Goal: Transaction & Acquisition: Obtain resource

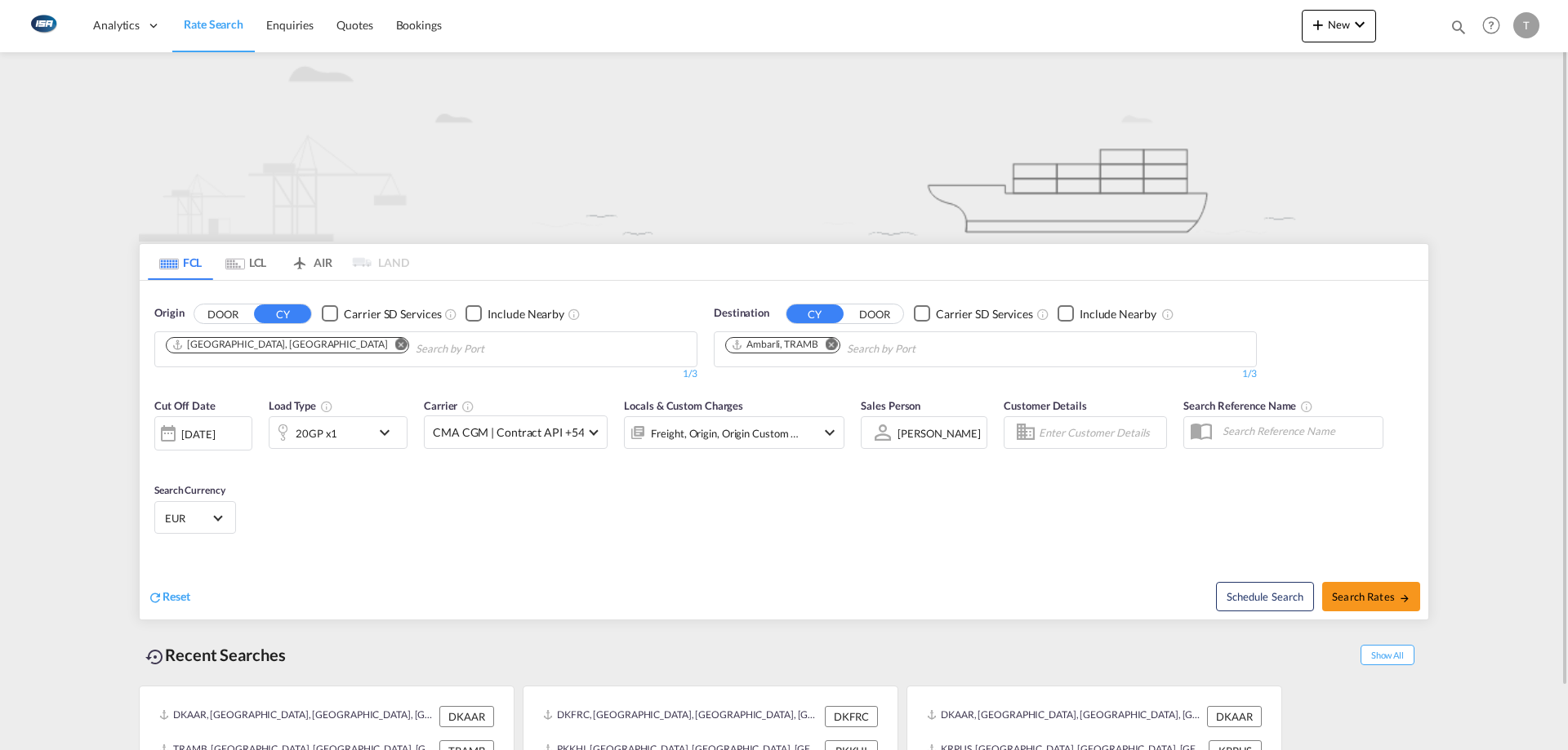
click at [835, 343] on md-icon "Remove" at bounding box center [832, 344] width 13 height 12
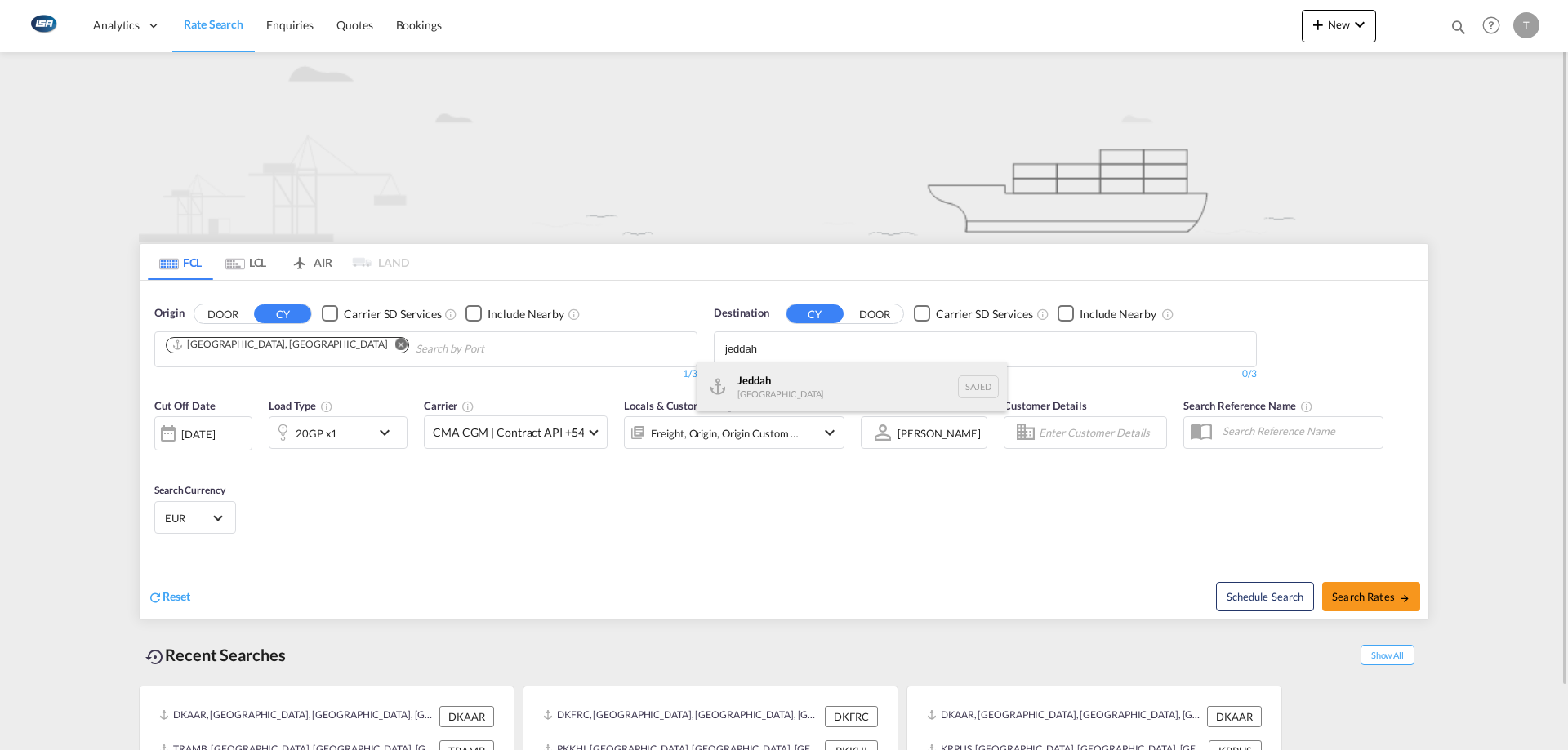
type input "jeddah"
drag, startPoint x: 811, startPoint y: 379, endPoint x: 333, endPoint y: 528, distance: 500.7
click at [810, 379] on div "Jeddah [GEOGRAPHIC_DATA] SAJED" at bounding box center [851, 387] width 311 height 49
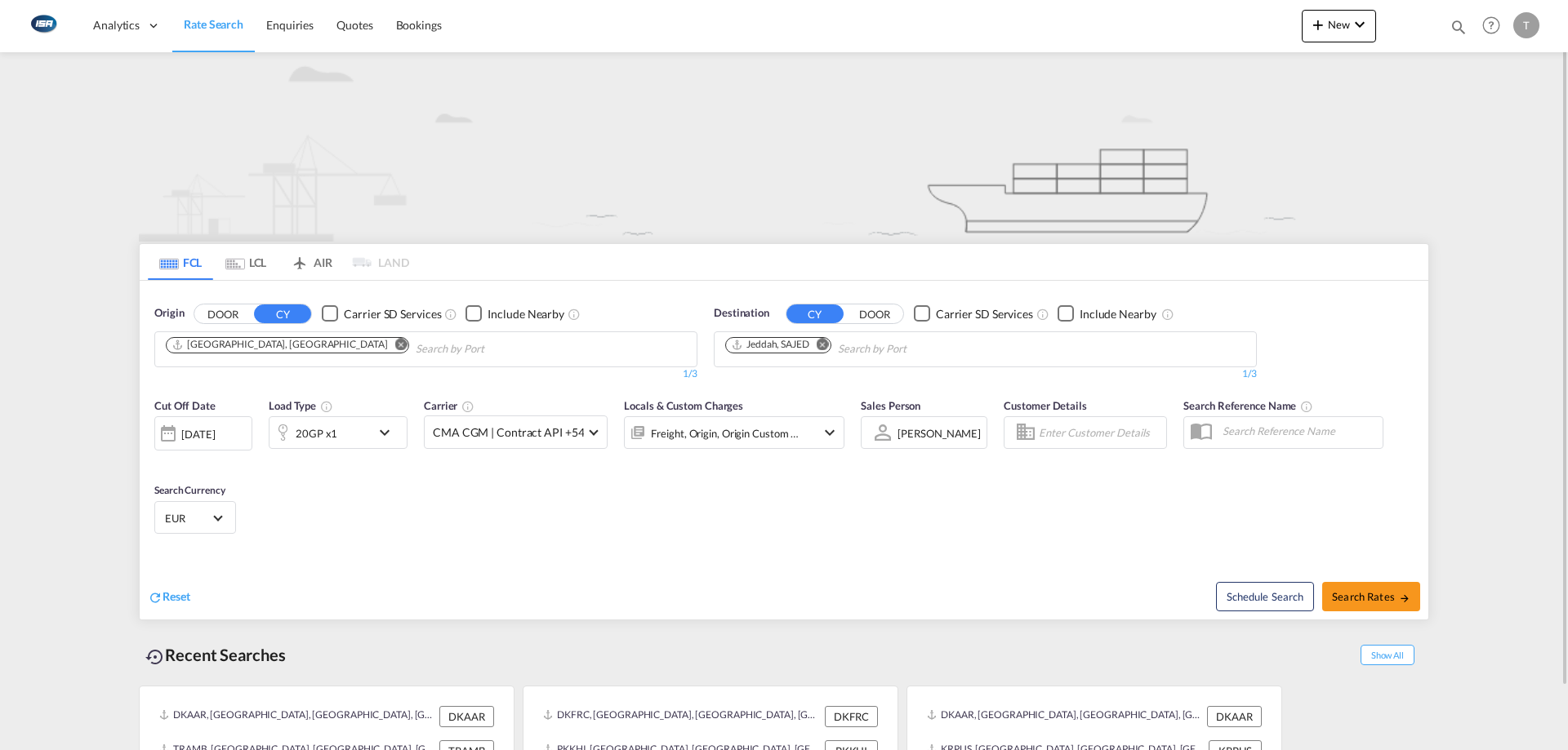
click at [213, 518] on md-select-value "EUR" at bounding box center [195, 518] width 63 height 23
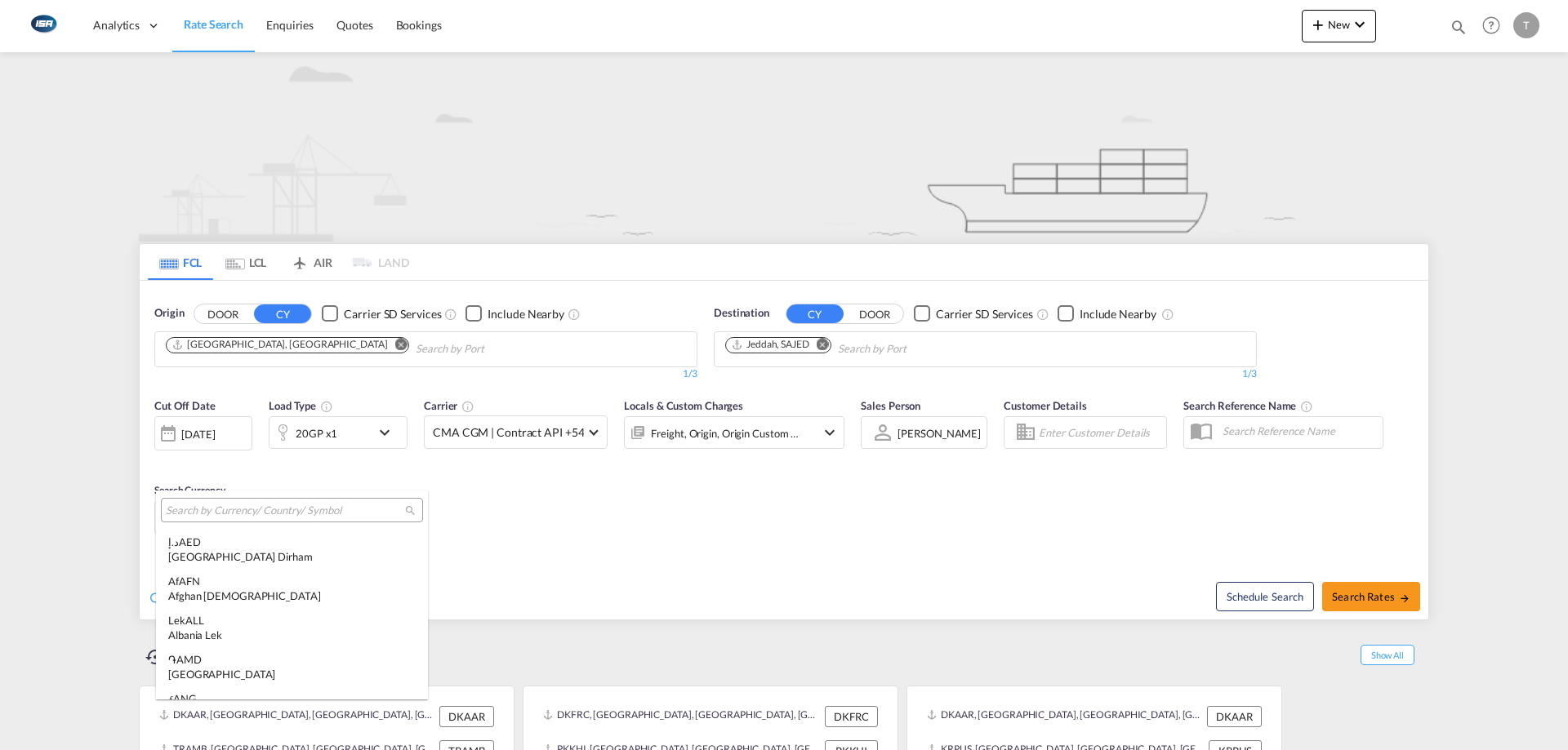
scroll to position [1639, 0]
click at [315, 507] on input "search" at bounding box center [285, 511] width 240 height 14
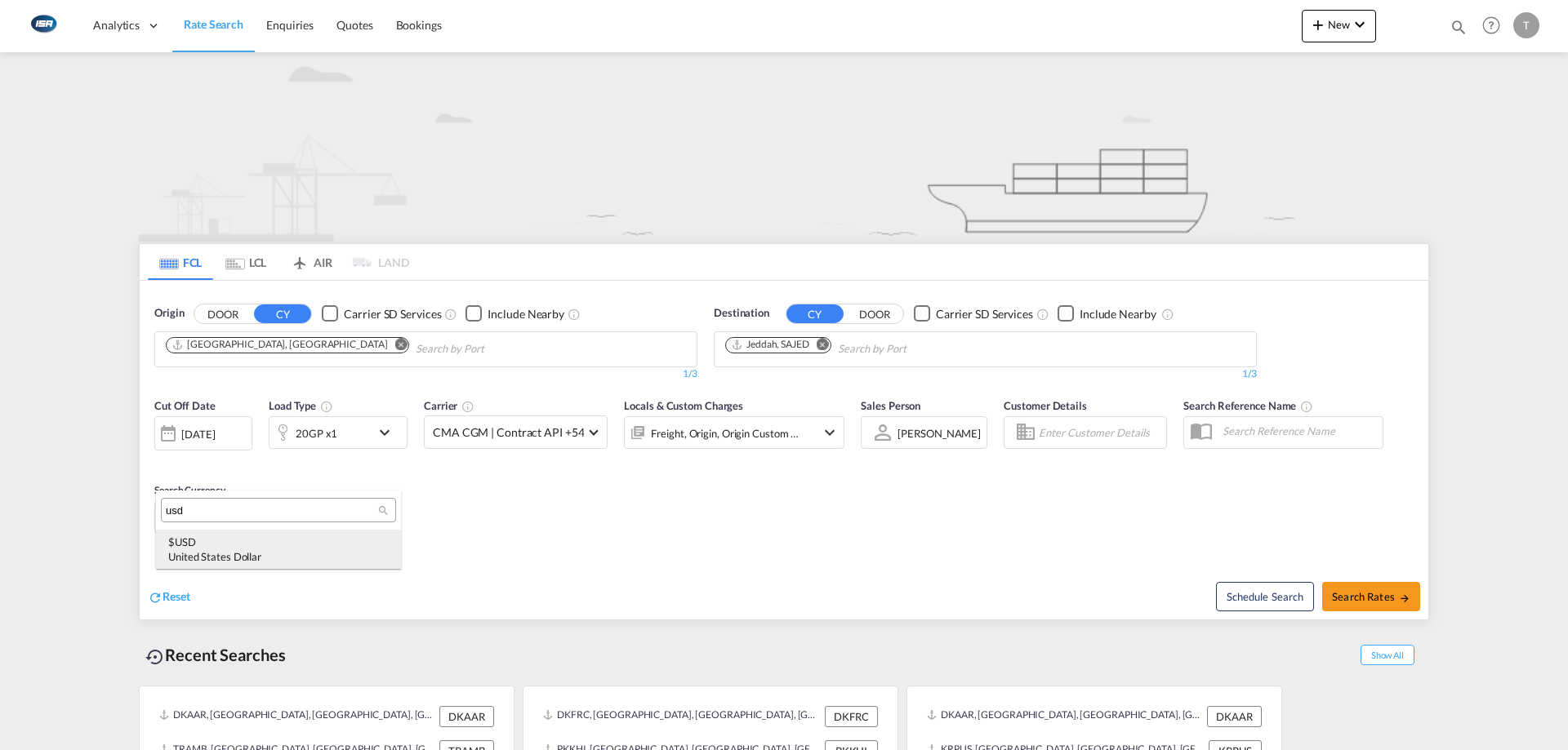
type input "usd"
click at [255, 543] on div "$ USD United States Dollar" at bounding box center [278, 549] width 220 height 30
click at [728, 431] on div "Freight, Origin, Origin Custom +1" at bounding box center [725, 434] width 149 height 23
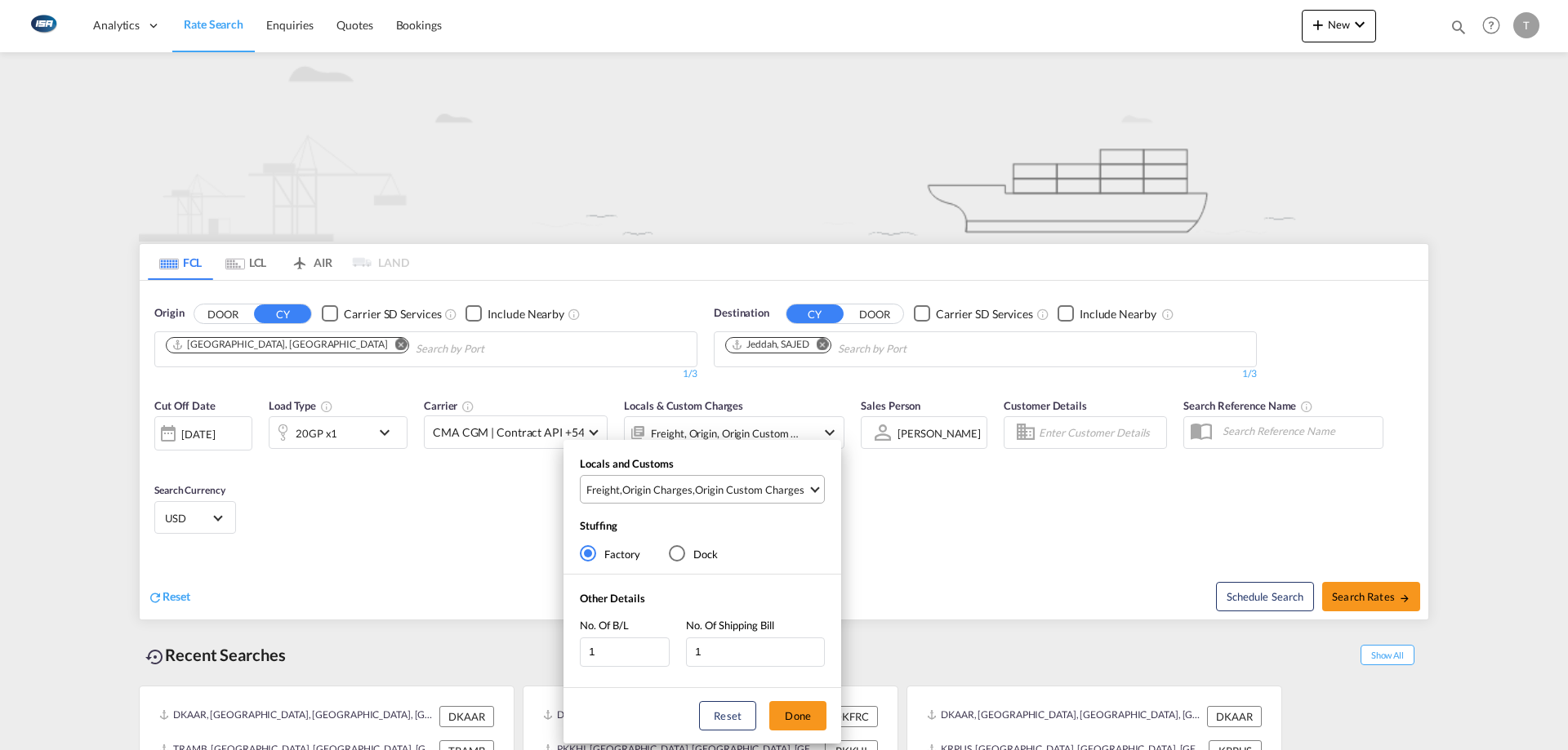
click at [686, 476] on md-select-value "Freight , Origin Charges , Origin Custom Charges" at bounding box center [704, 489] width 240 height 27
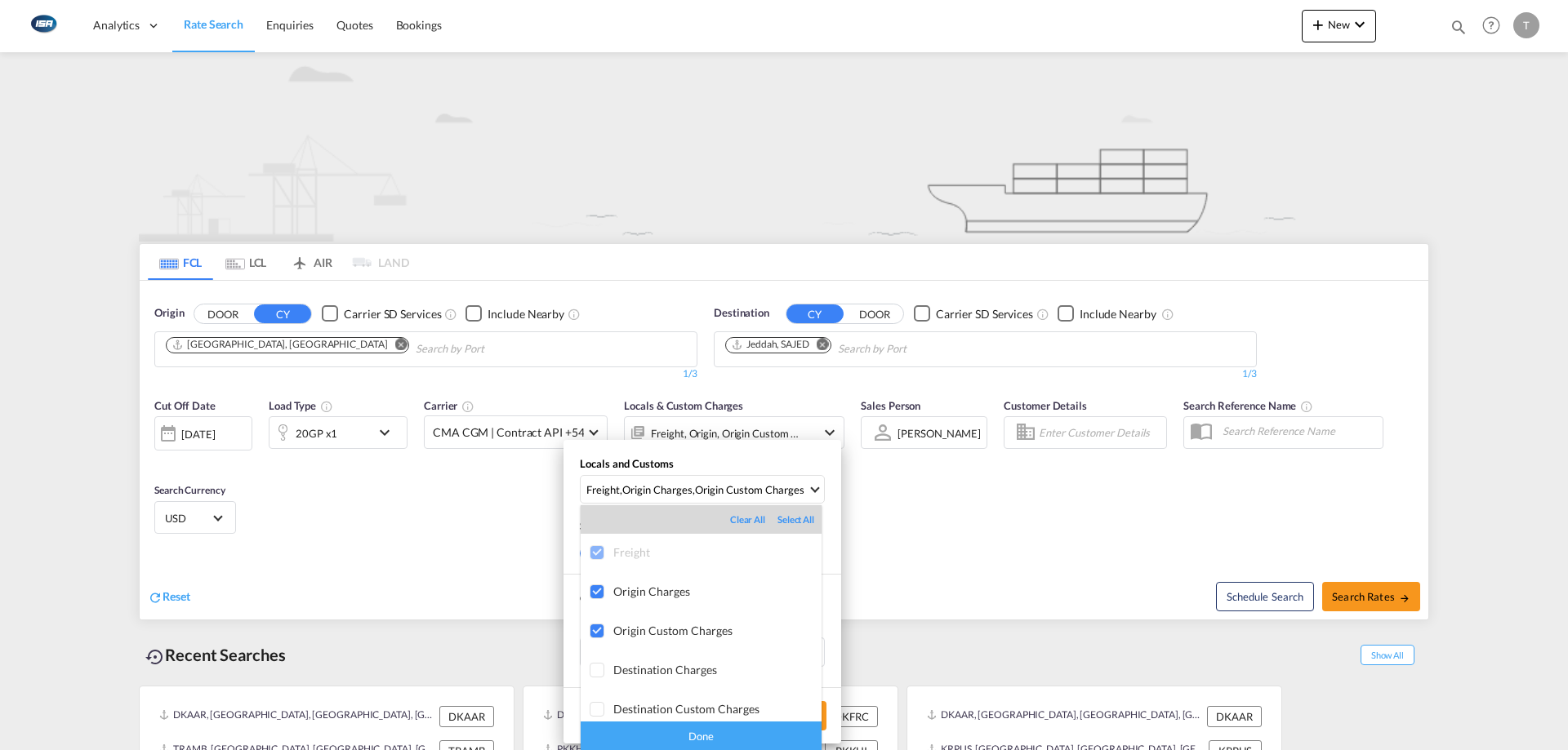
click at [746, 735] on div "Done" at bounding box center [701, 737] width 241 height 29
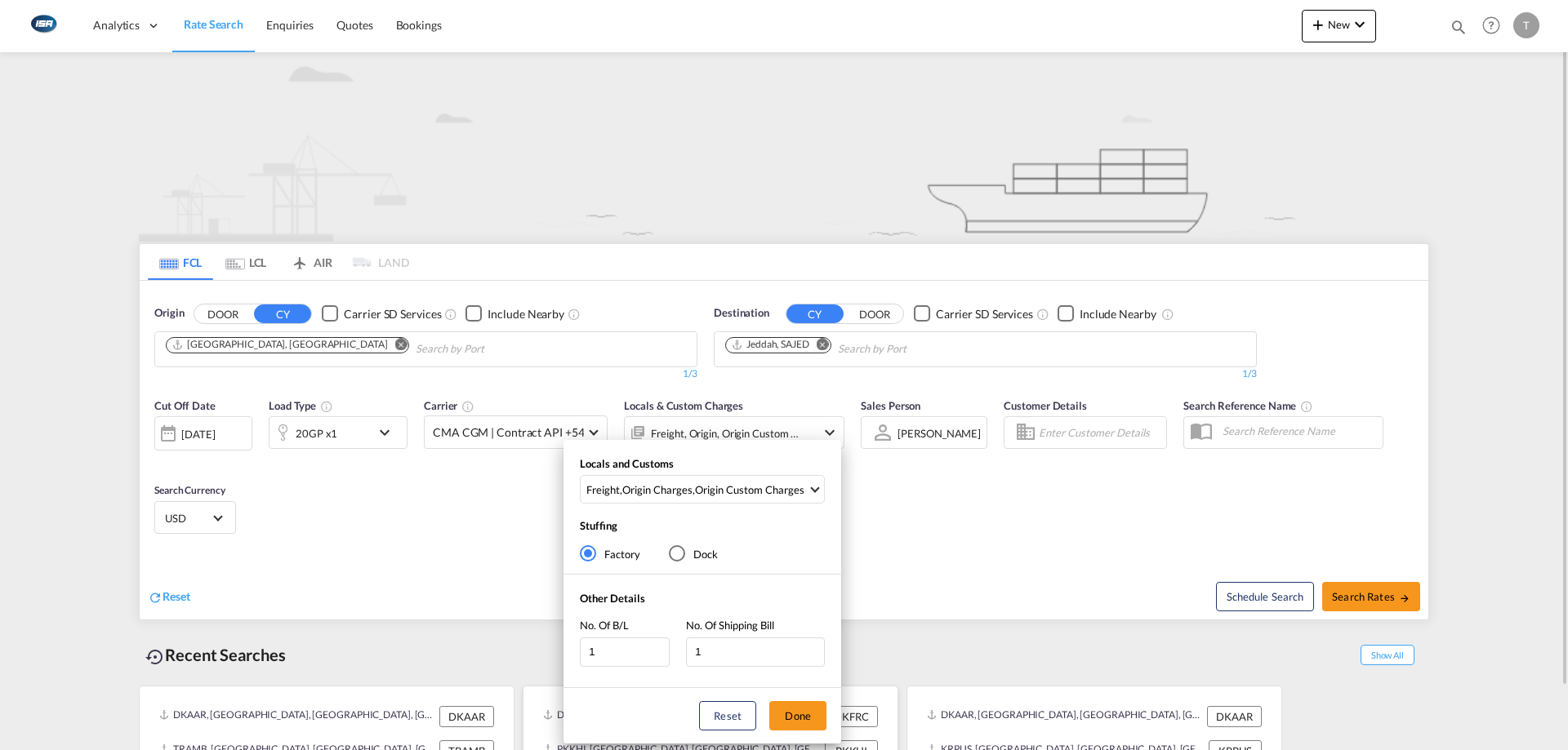
click at [788, 717] on button "Done" at bounding box center [797, 715] width 57 height 30
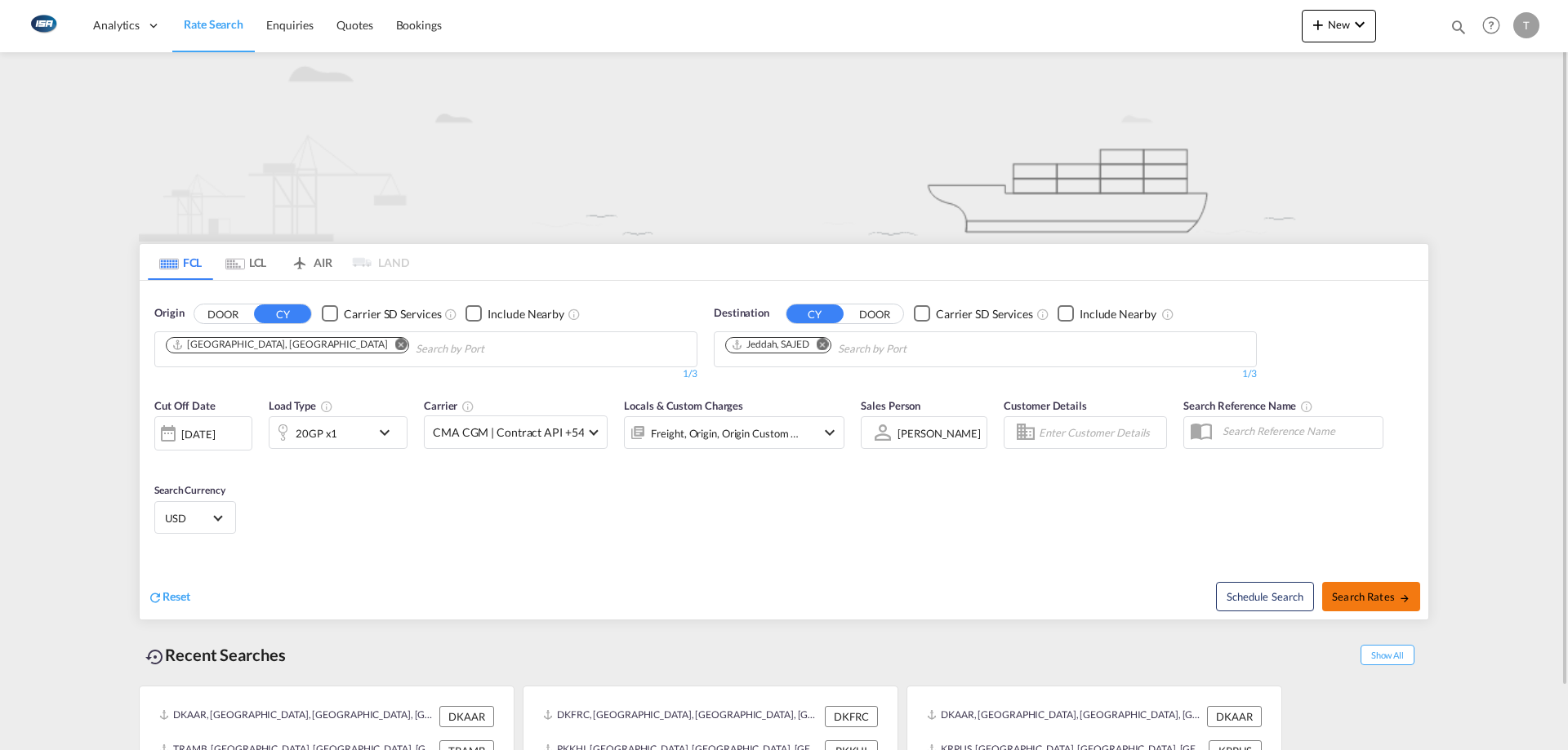
click at [1387, 590] on span "Search Rates" at bounding box center [1372, 597] width 79 height 13
type input "DKAAR to SAJED / [DATE]"
